Goal: Task Accomplishment & Management: Manage account settings

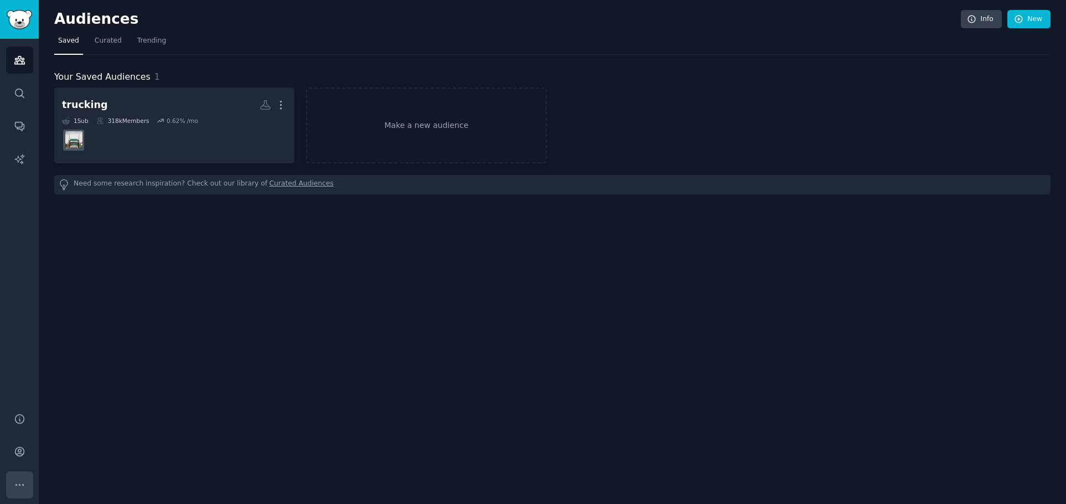
click at [14, 481] on icon "Sidebar" at bounding box center [20, 485] width 12 height 12
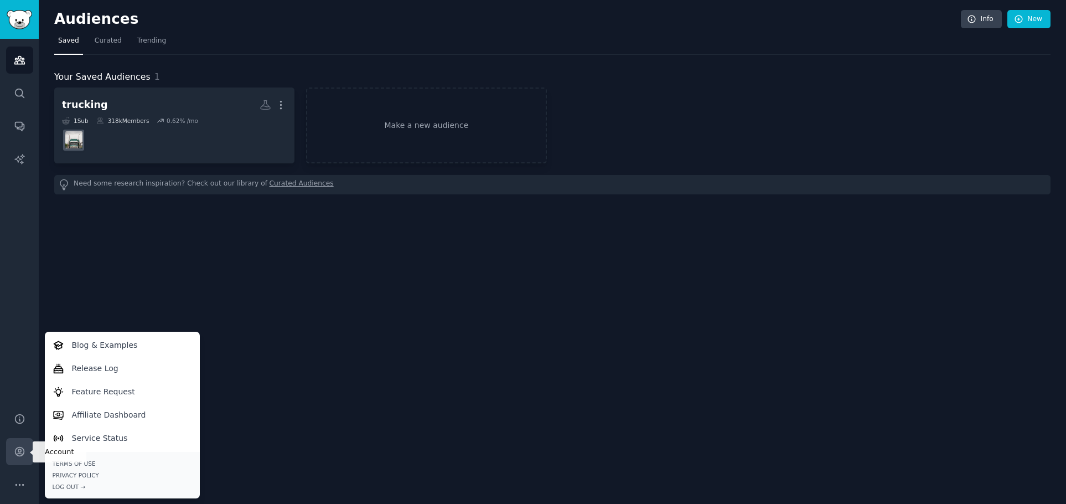
click at [20, 452] on icon "Sidebar" at bounding box center [19, 451] width 9 height 9
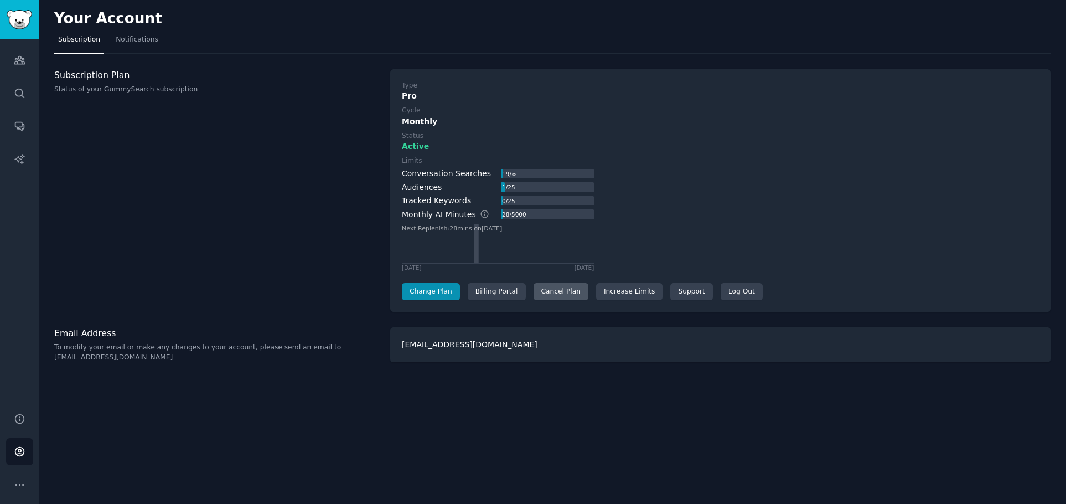
click at [541, 291] on div "Cancel Plan" at bounding box center [561, 292] width 55 height 18
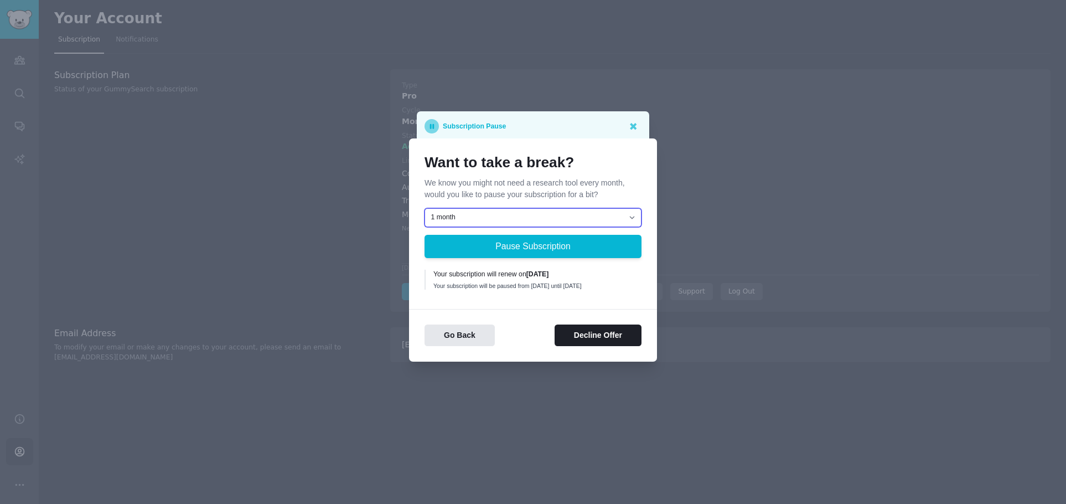
click at [479, 210] on select "1 month 2 months 3 months Choose a custom date to resume" at bounding box center [532, 217] width 217 height 19
click at [498, 320] on div "Go Back Decline Offer" at bounding box center [533, 327] width 248 height 37
click at [562, 343] on button "Decline Offer" at bounding box center [598, 335] width 87 height 22
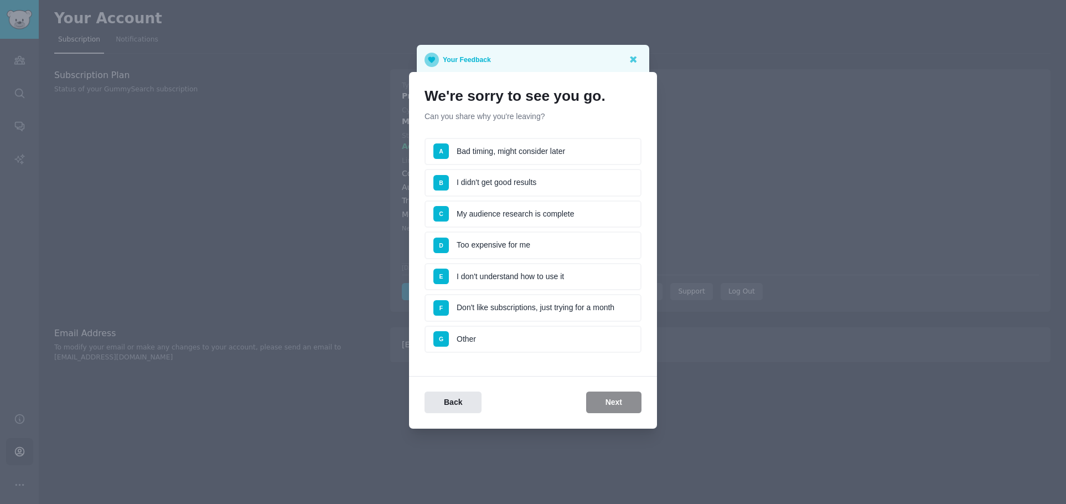
click at [540, 215] on li "C My audience research is complete" at bounding box center [532, 214] width 217 height 28
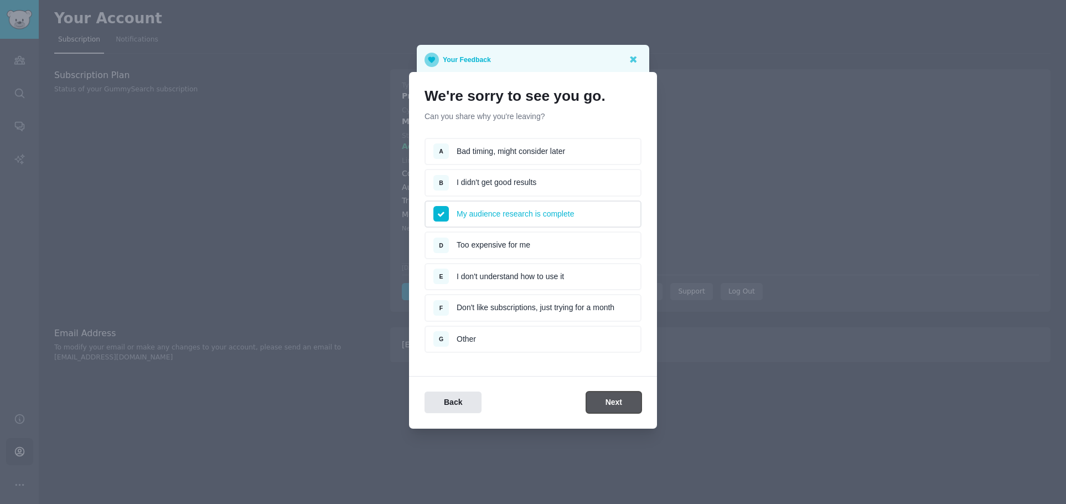
click at [604, 407] on button "Next" at bounding box center [613, 402] width 55 height 22
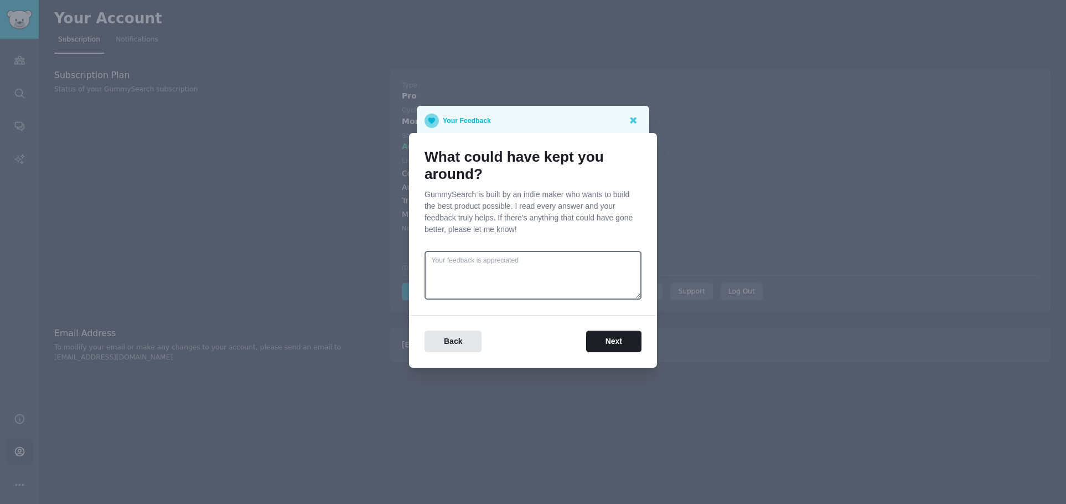
click at [606, 353] on div "What could have kept you around? GummySearch is built by an indie maker who wan…" at bounding box center [533, 250] width 248 height 235
click at [605, 341] on button "Next" at bounding box center [613, 341] width 55 height 22
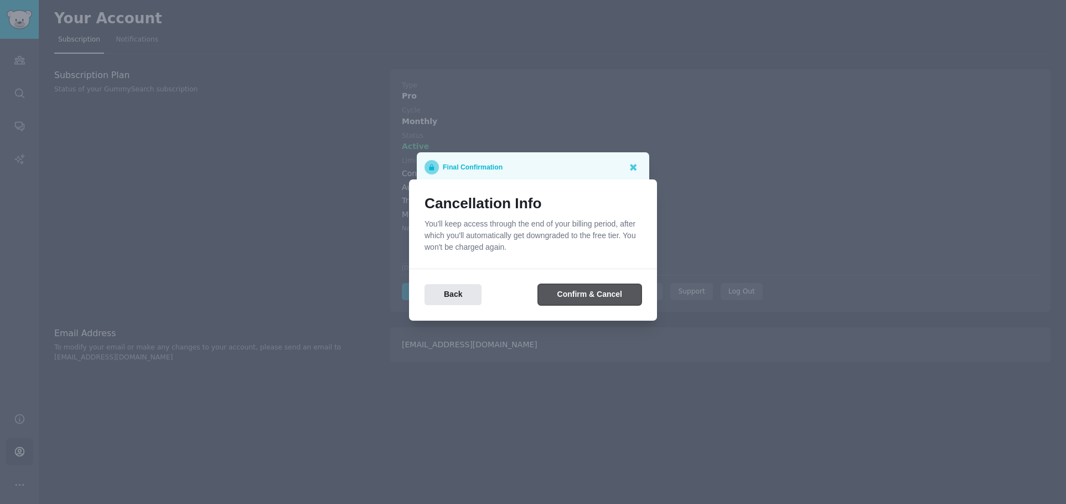
click at [594, 295] on button "Confirm & Cancel" at bounding box center [589, 295] width 103 height 22
